Goal: Task Accomplishment & Management: Manage account settings

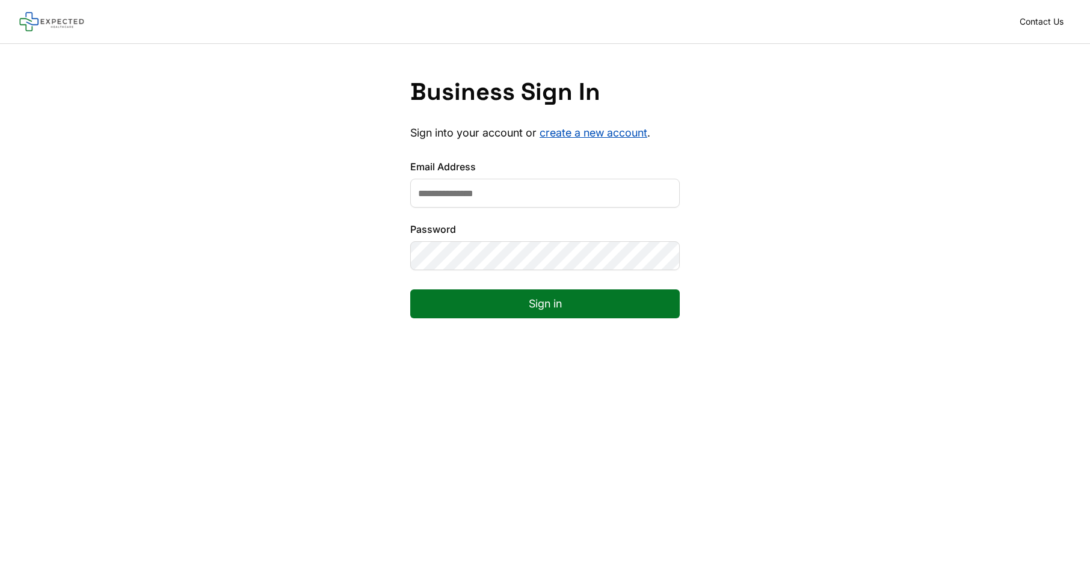
click at [562, 196] on input "Email Address" at bounding box center [545, 193] width 270 height 29
type input "**********"
click at [830, 259] on div "**********" at bounding box center [545, 207] width 1090 height 327
click at [526, 298] on button "Sign in" at bounding box center [545, 303] width 270 height 29
